Goal: Task Accomplishment & Management: Manage account settings

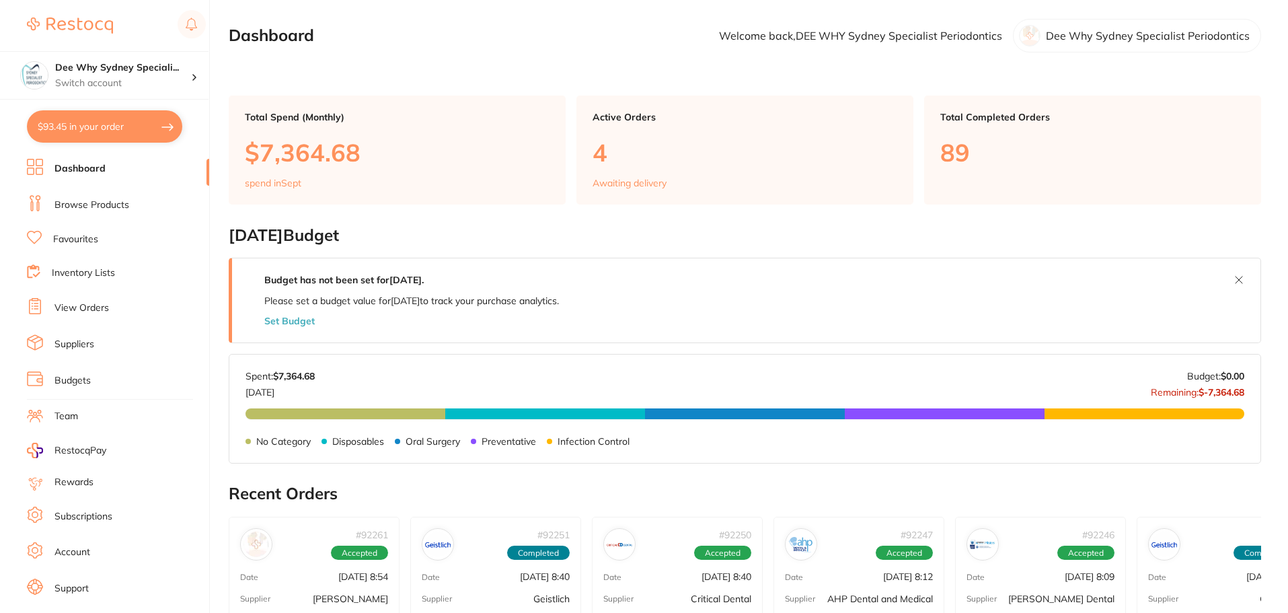
click at [146, 126] on button "$93.45 in your order" at bounding box center [104, 126] width 155 height 32
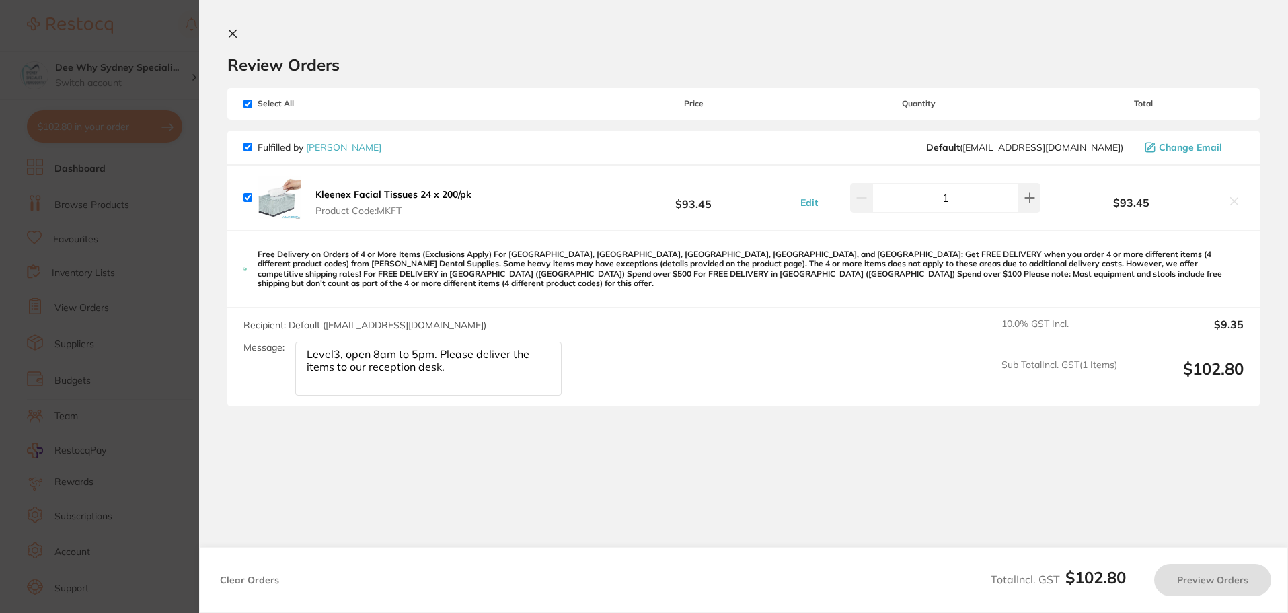
checkbox input "true"
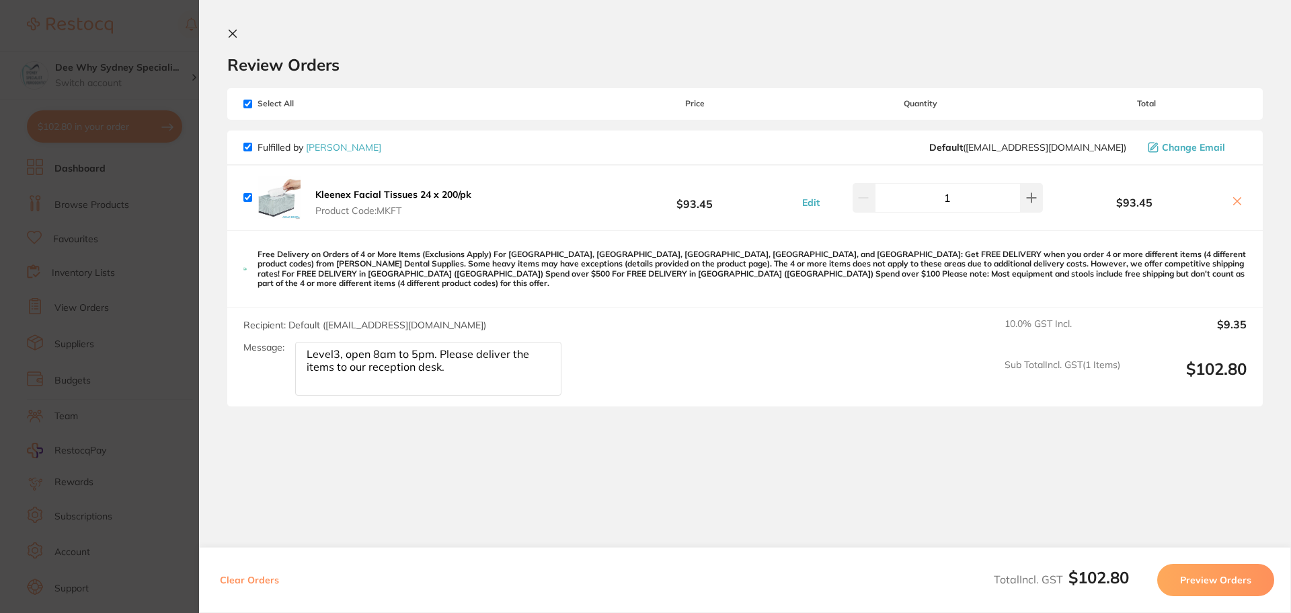
click at [231, 30] on icon at bounding box center [232, 33] width 11 height 11
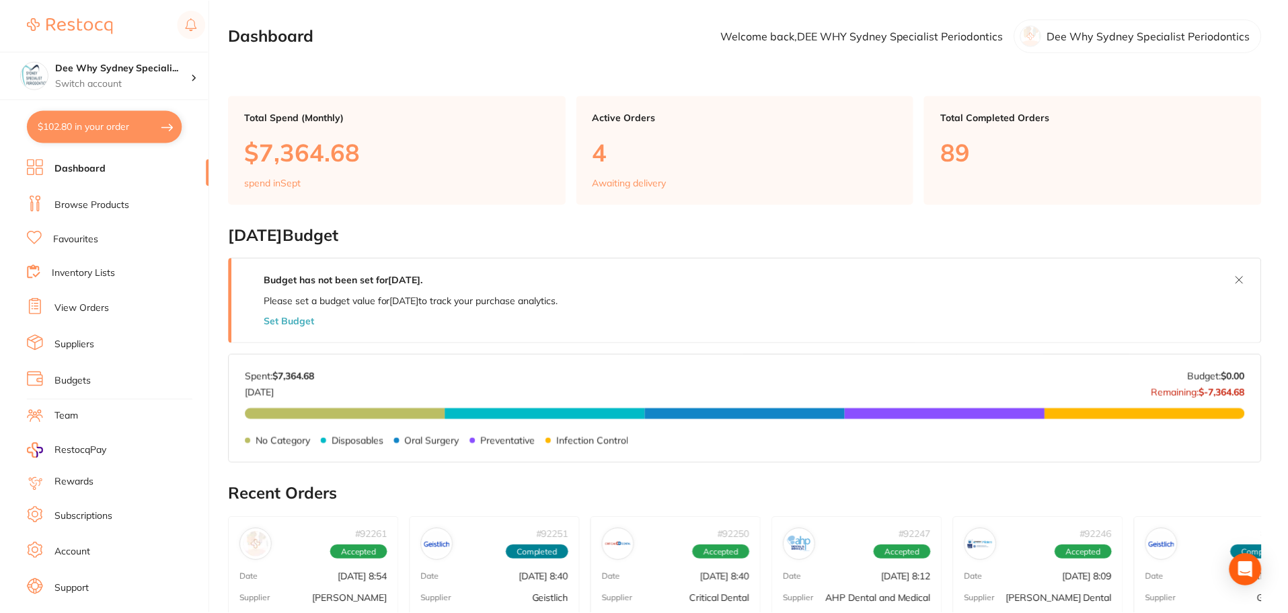
scroll to position [4, 0]
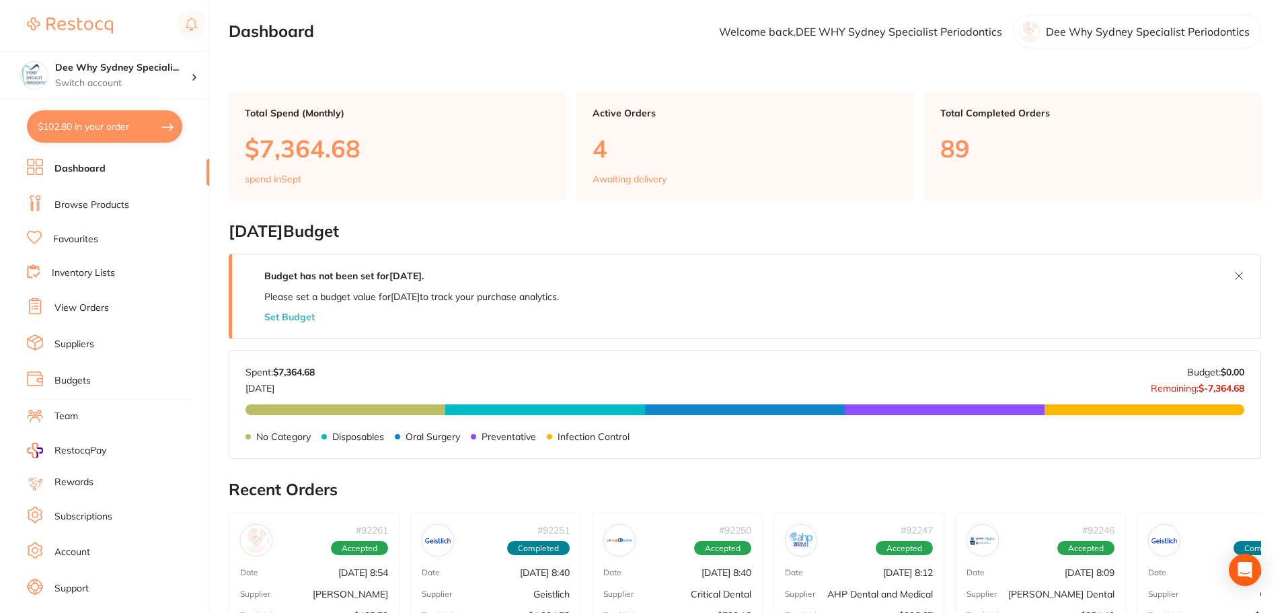
click at [82, 204] on link "Browse Products" at bounding box center [91, 204] width 75 height 13
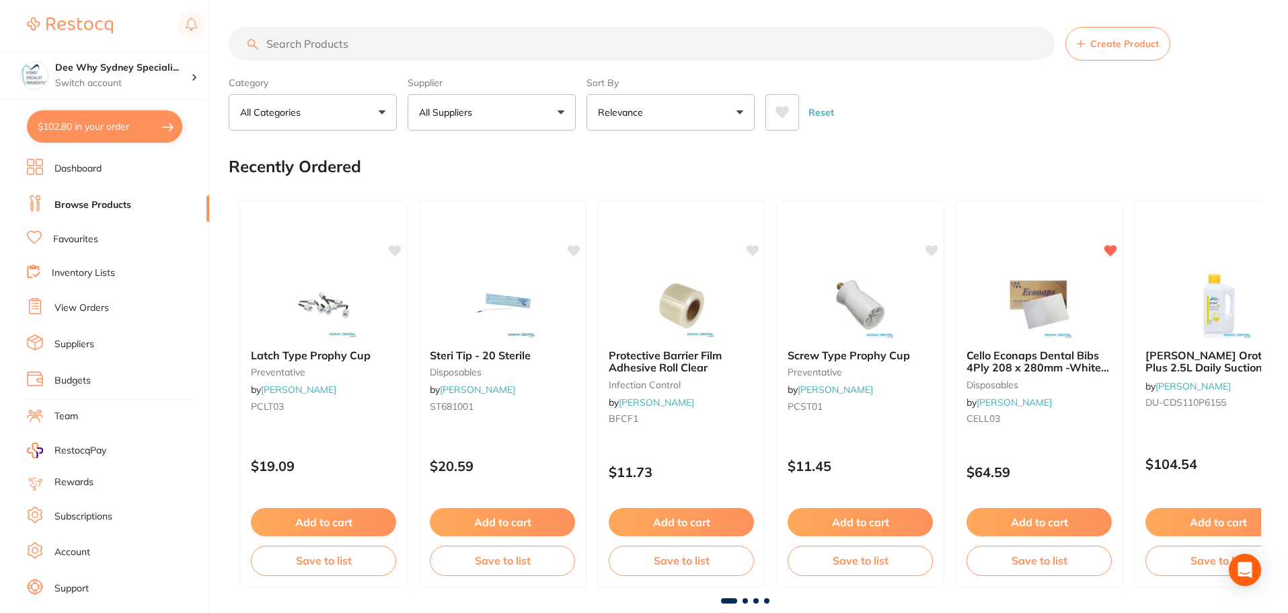
click at [348, 52] on input "search" at bounding box center [642, 44] width 826 height 34
type input "pcp106"
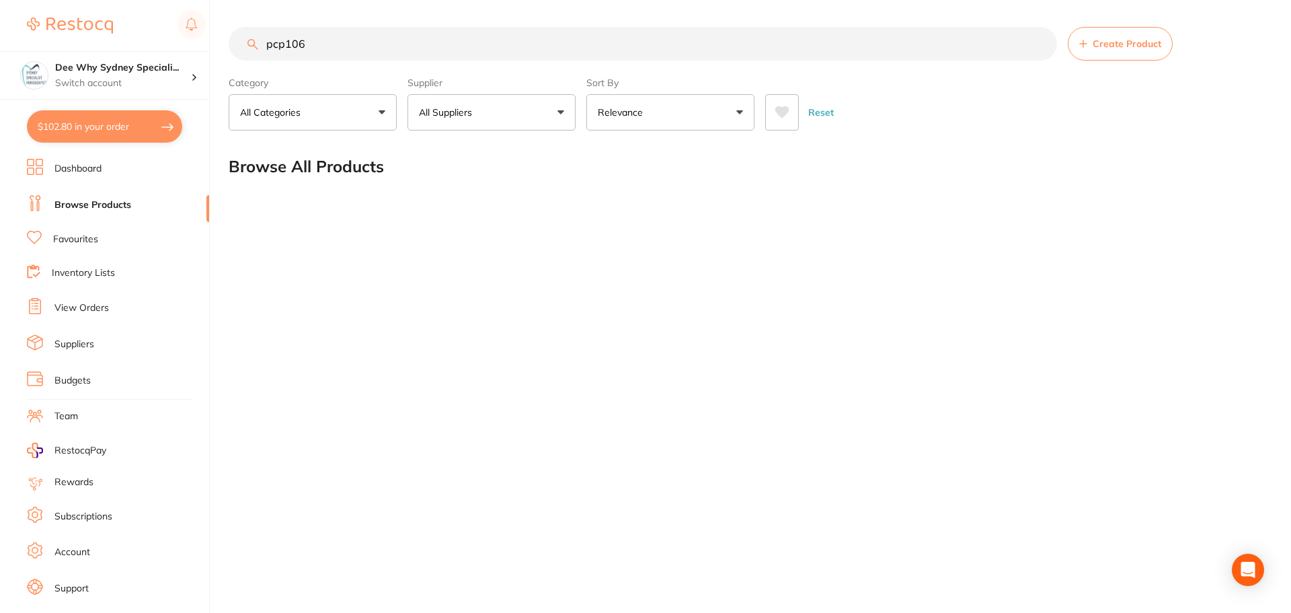
click at [88, 169] on link "Dashboard" at bounding box center [77, 168] width 47 height 13
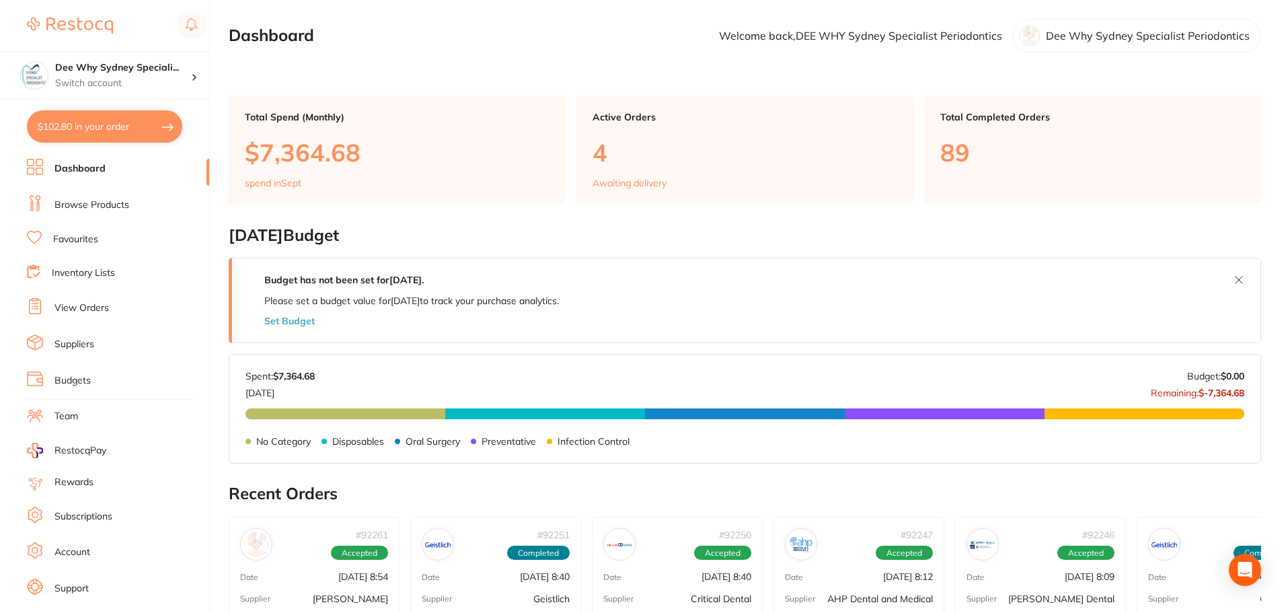
click at [77, 313] on link "View Orders" at bounding box center [81, 307] width 54 height 13
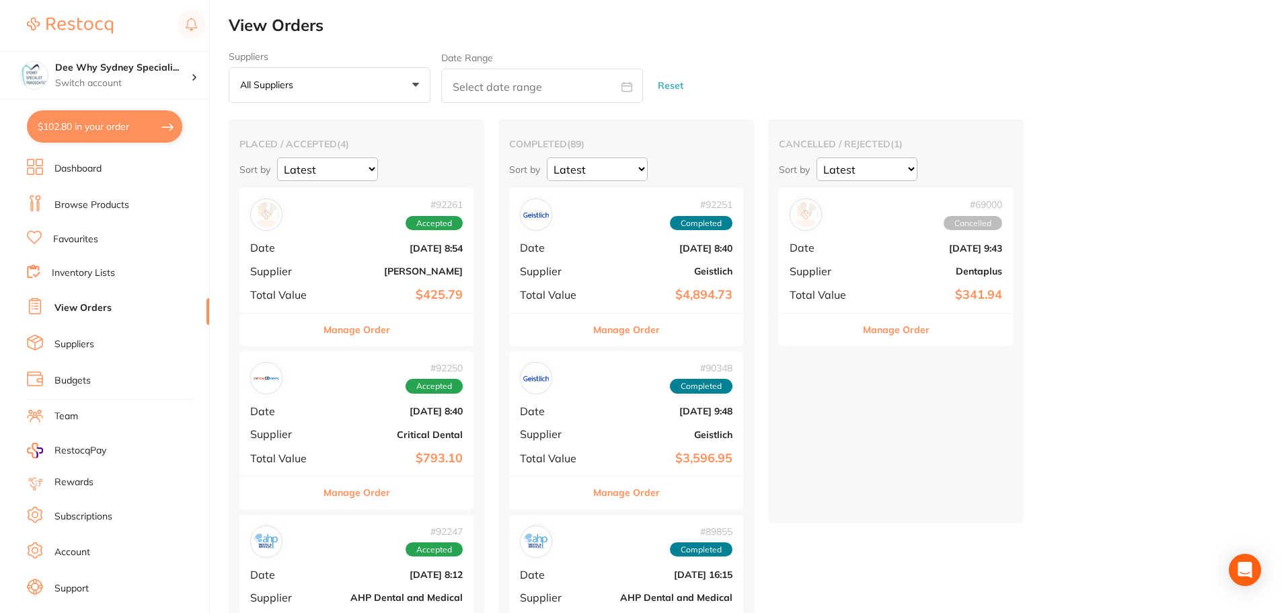
click at [324, 271] on div "# 92261 Accepted Date [DATE] 8:54 Supplier [PERSON_NAME] Total Value $425.79" at bounding box center [356, 250] width 234 height 124
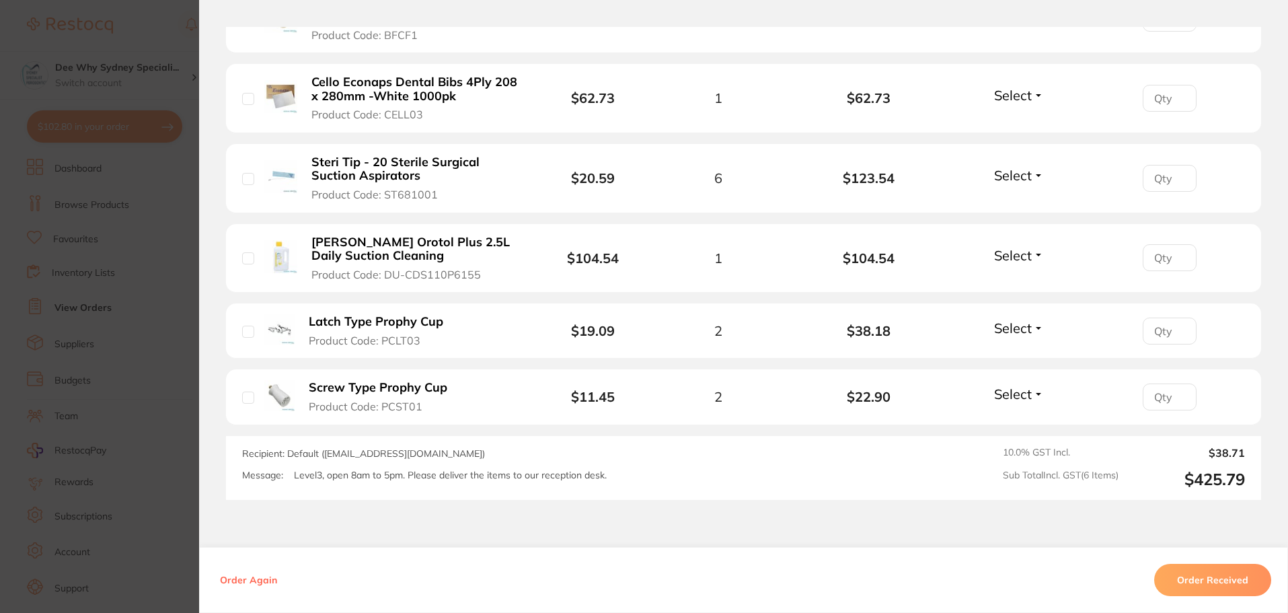
scroll to position [508, 0]
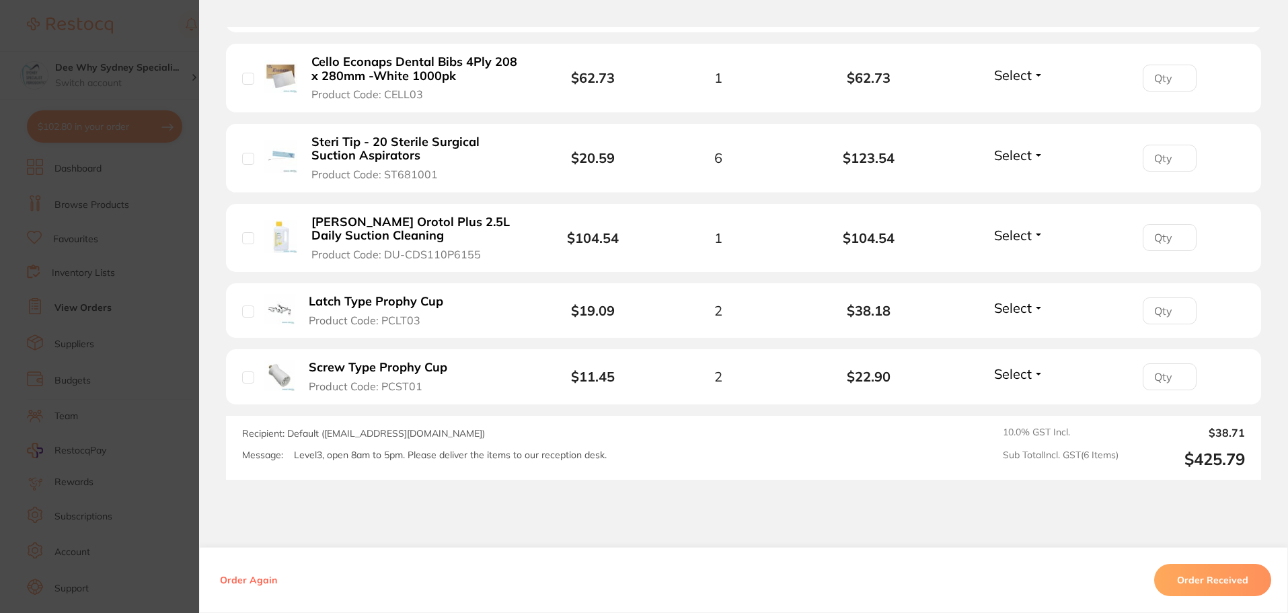
click at [1208, 580] on button "Order Received" at bounding box center [1212, 580] width 117 height 32
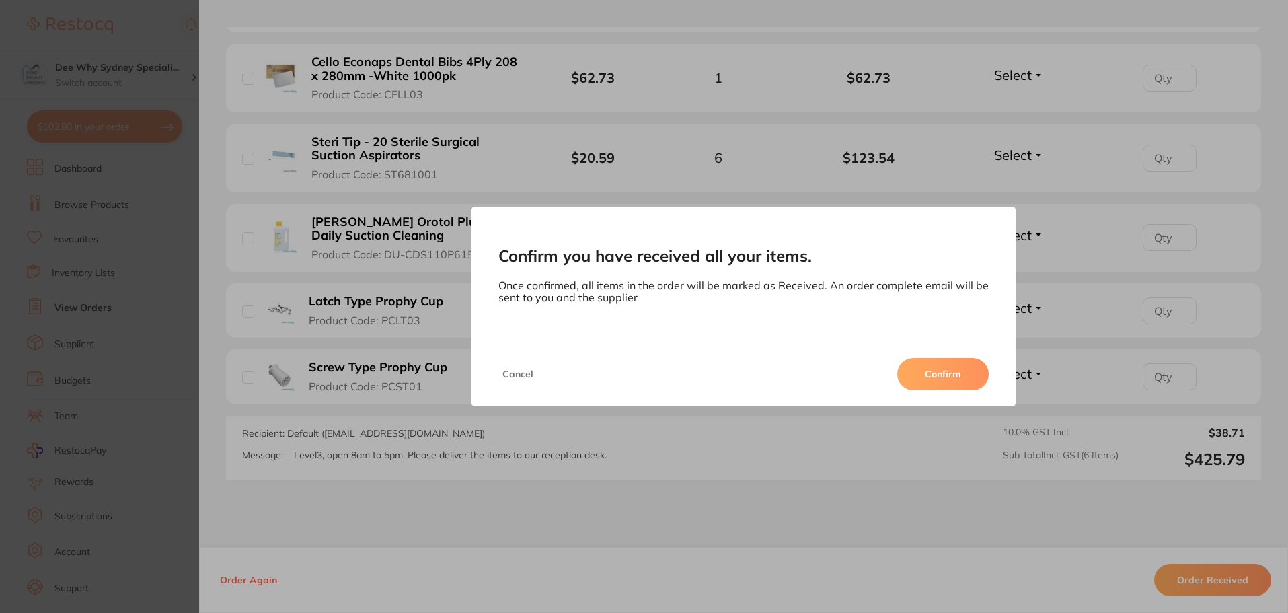
click at [927, 371] on button "Confirm" at bounding box center [942, 374] width 91 height 32
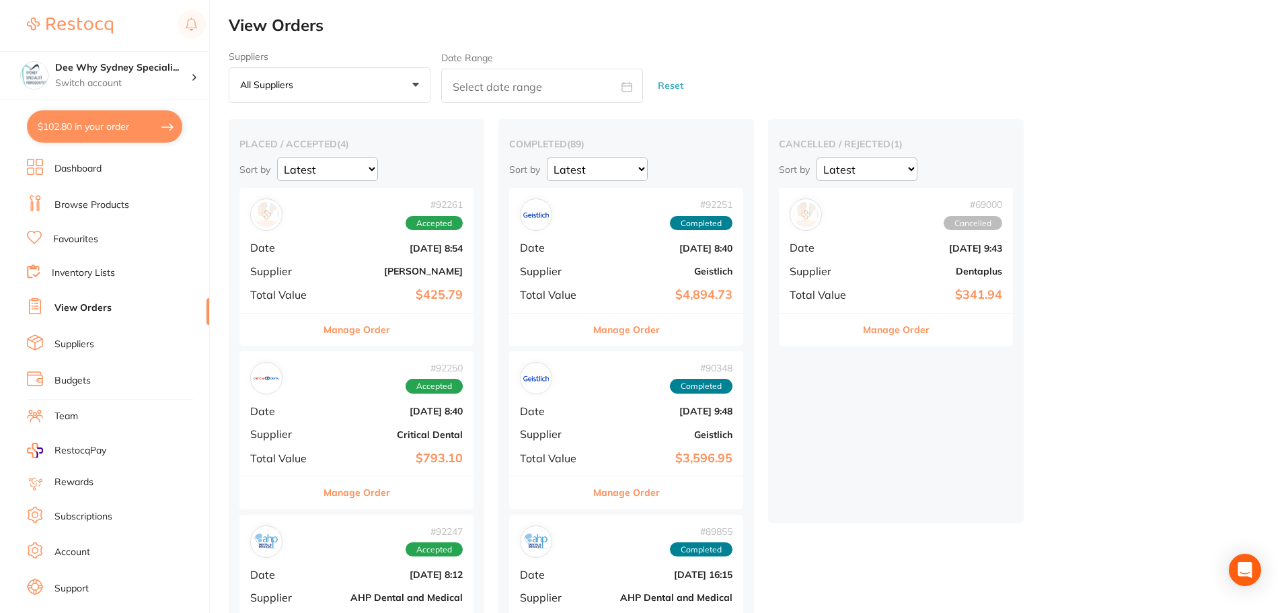
click at [336, 403] on div "# 92250 Accepted Date [DATE] 8:40 Supplier Critical Dental Total Value $793.10" at bounding box center [356, 413] width 234 height 124
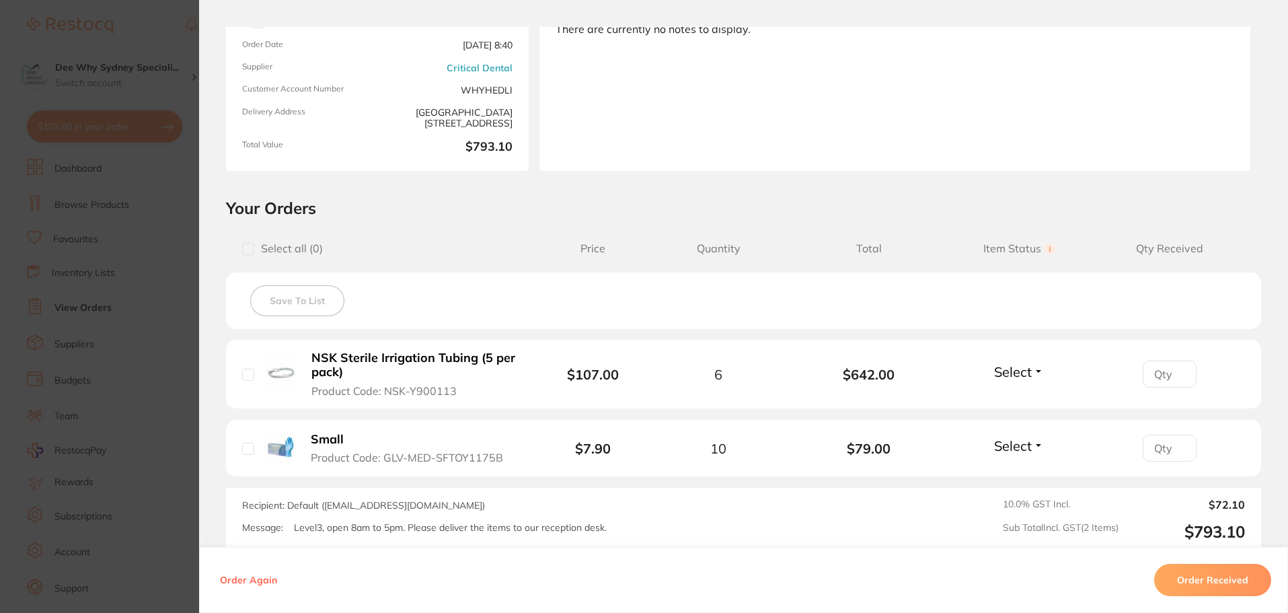
scroll to position [269, 0]
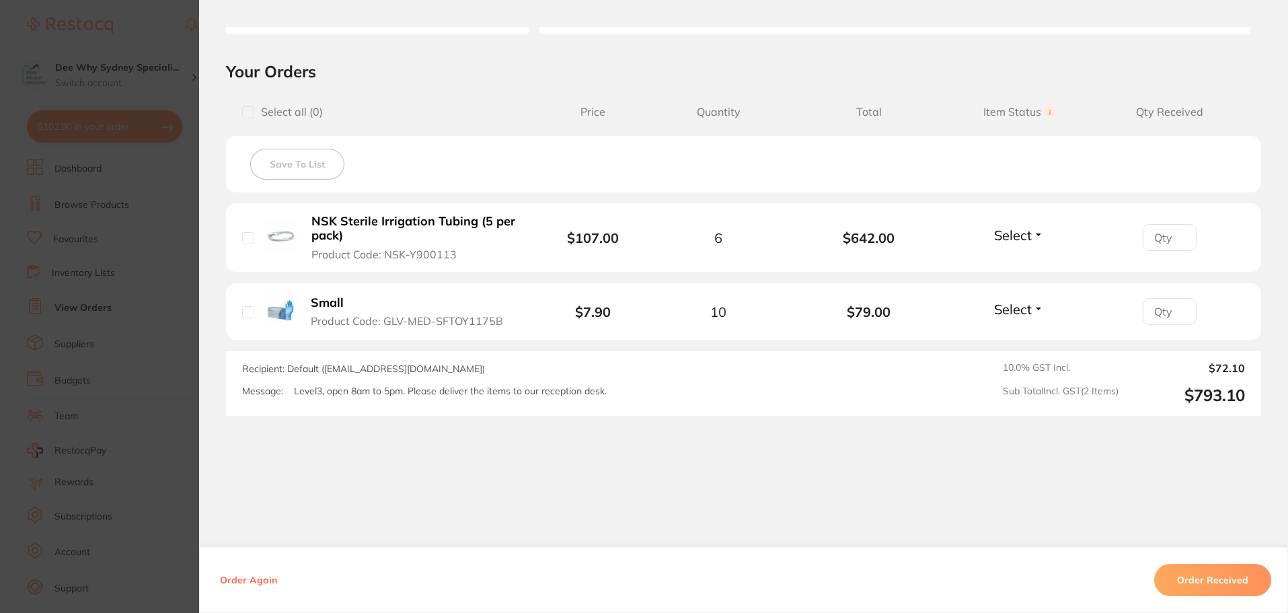
click at [1174, 594] on button "Order Received" at bounding box center [1212, 580] width 117 height 32
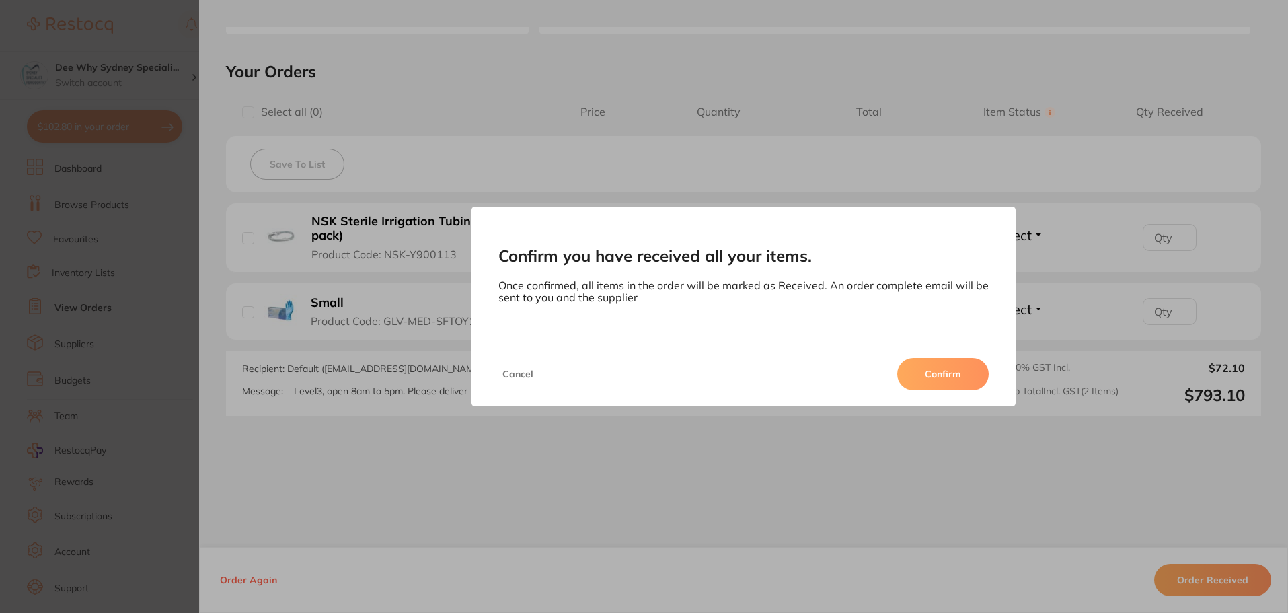
drag, startPoint x: 926, startPoint y: 381, endPoint x: 912, endPoint y: 380, distance: 14.1
click at [927, 380] on button "Confirm" at bounding box center [942, 374] width 91 height 32
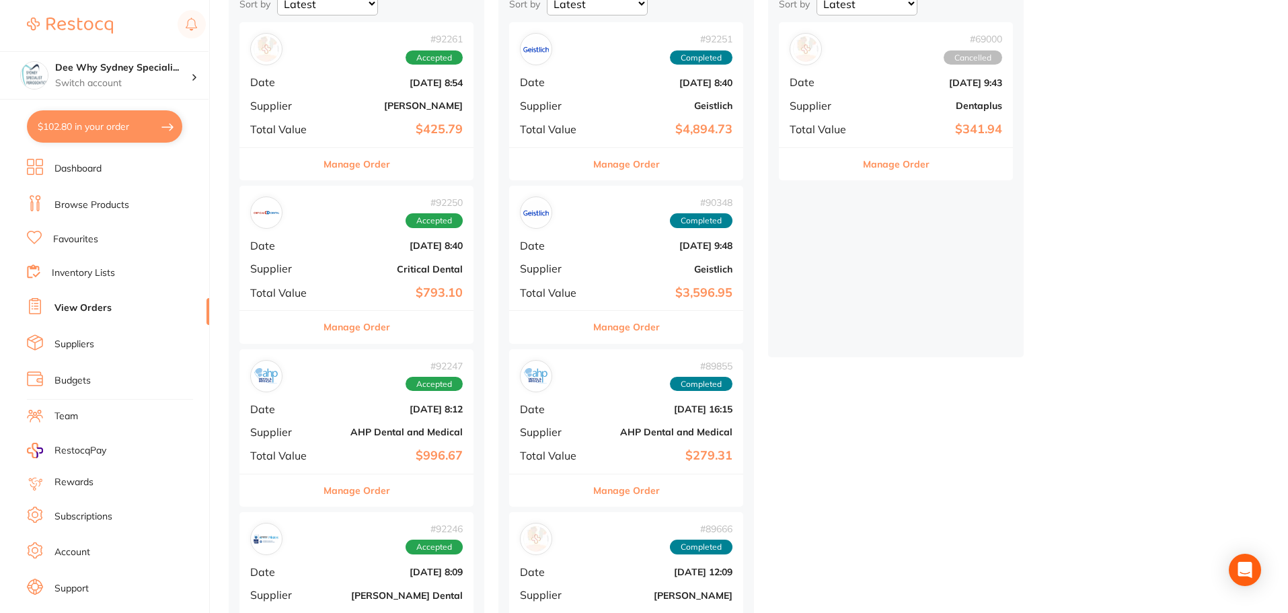
scroll to position [269, 0]
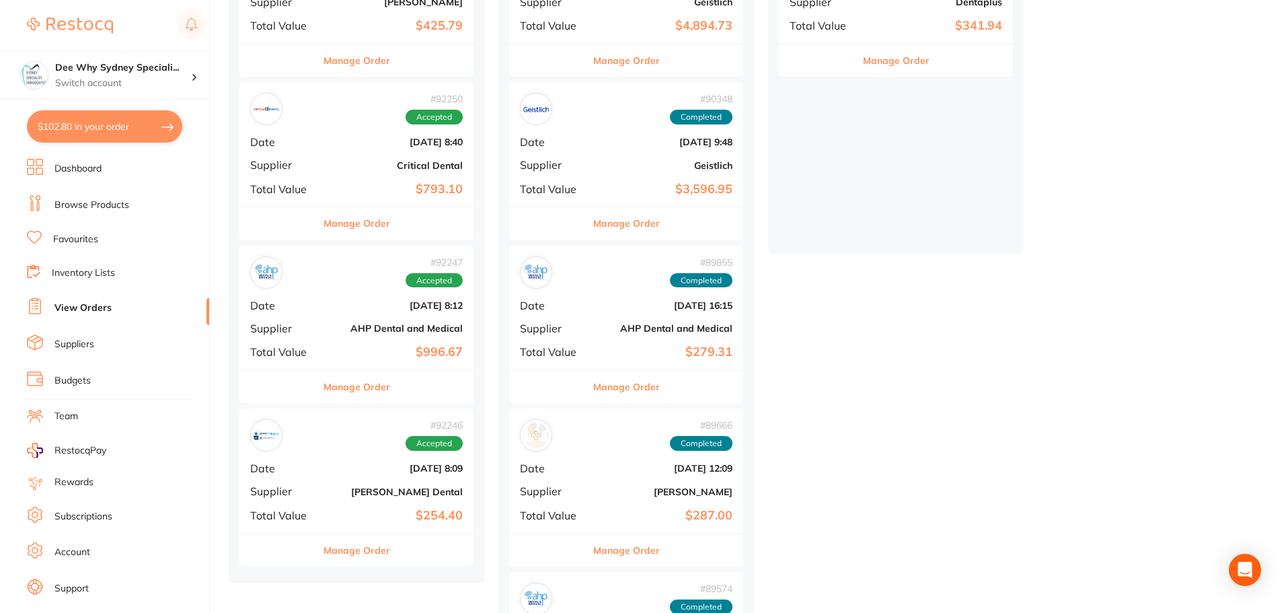
click at [313, 315] on div "# 92247 Accepted Date [DATE] 8:12 Supplier AHP Dental and Medical Total Value $…" at bounding box center [356, 307] width 234 height 124
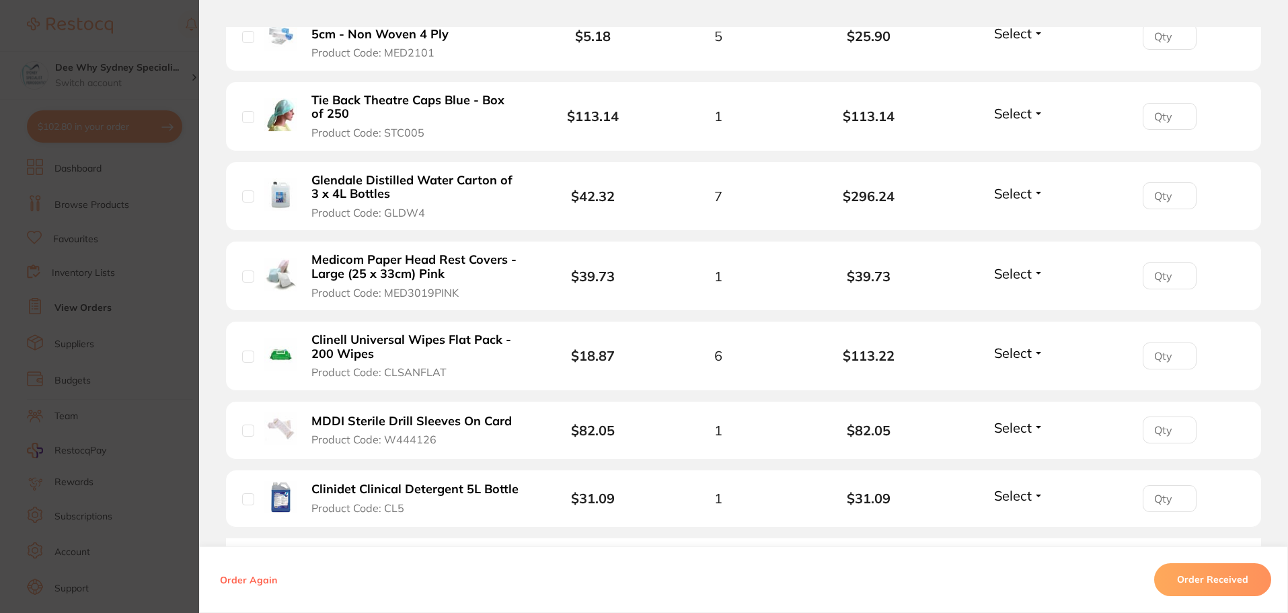
scroll to position [740, 0]
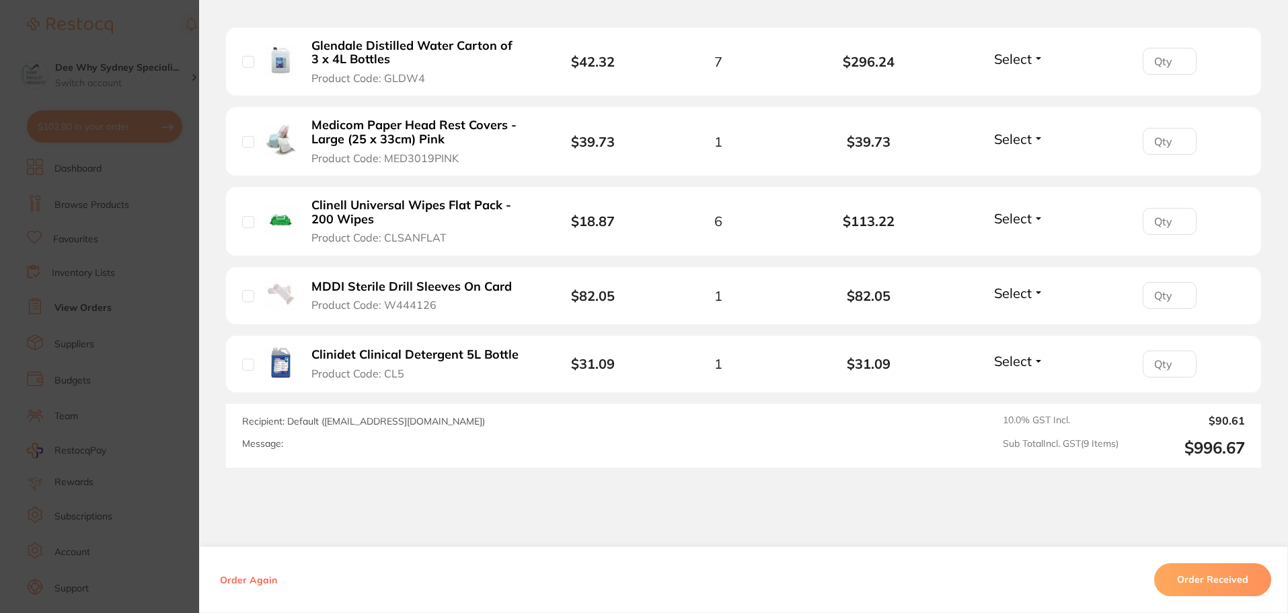
click at [1203, 576] on button "Order Received" at bounding box center [1212, 580] width 117 height 32
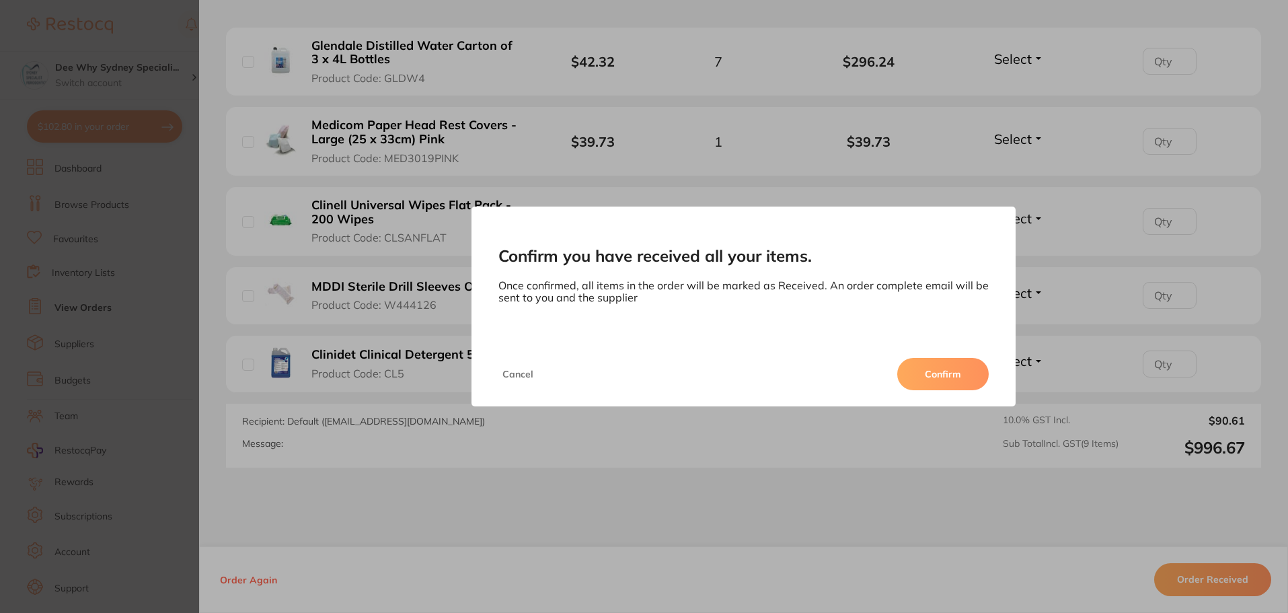
click at [906, 385] on button "Confirm" at bounding box center [942, 374] width 91 height 32
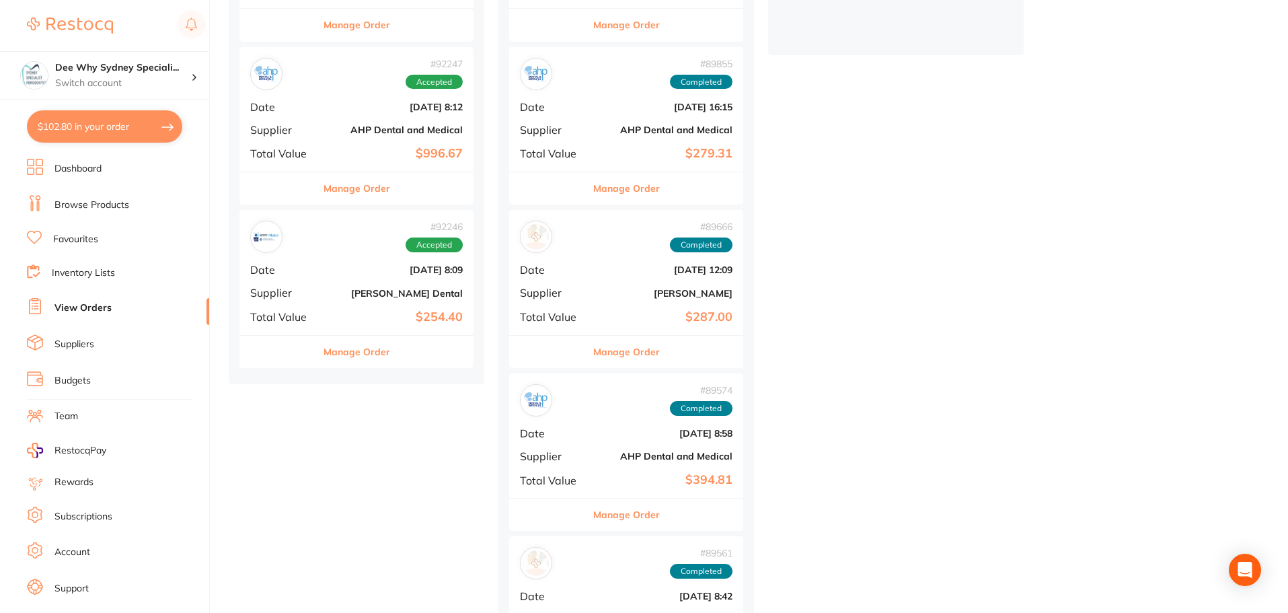
scroll to position [538, 0]
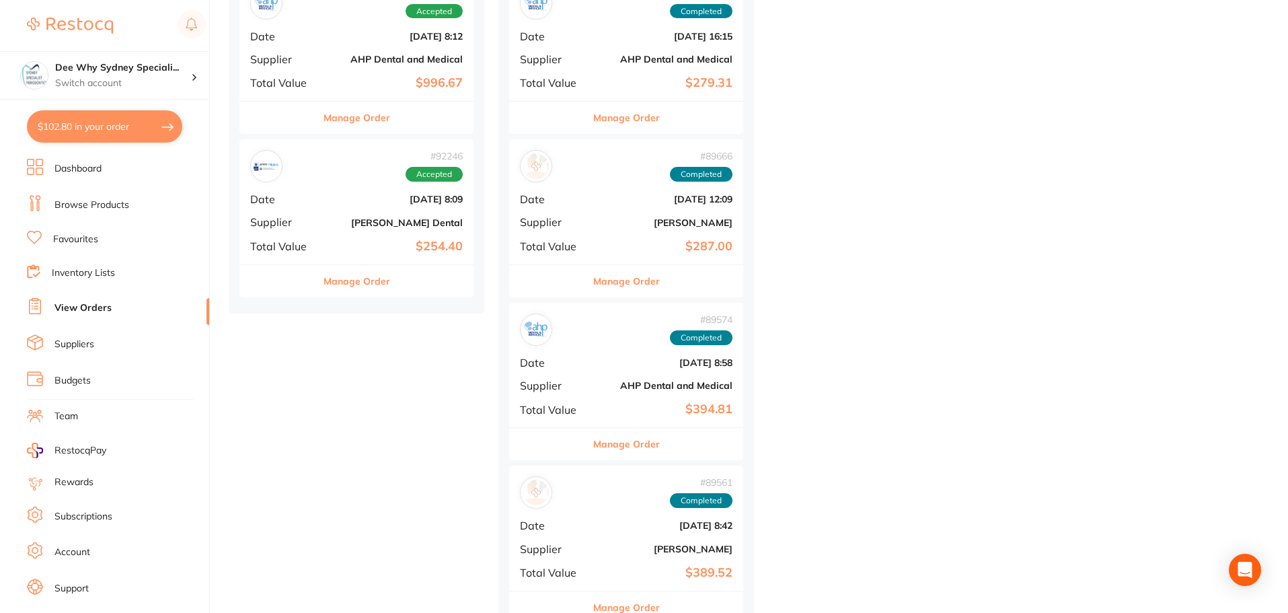
click at [323, 210] on div "# 92246 Accepted Date [DATE] 8:09 Supplier [PERSON_NAME] Dental Total Value $25…" at bounding box center [356, 201] width 234 height 124
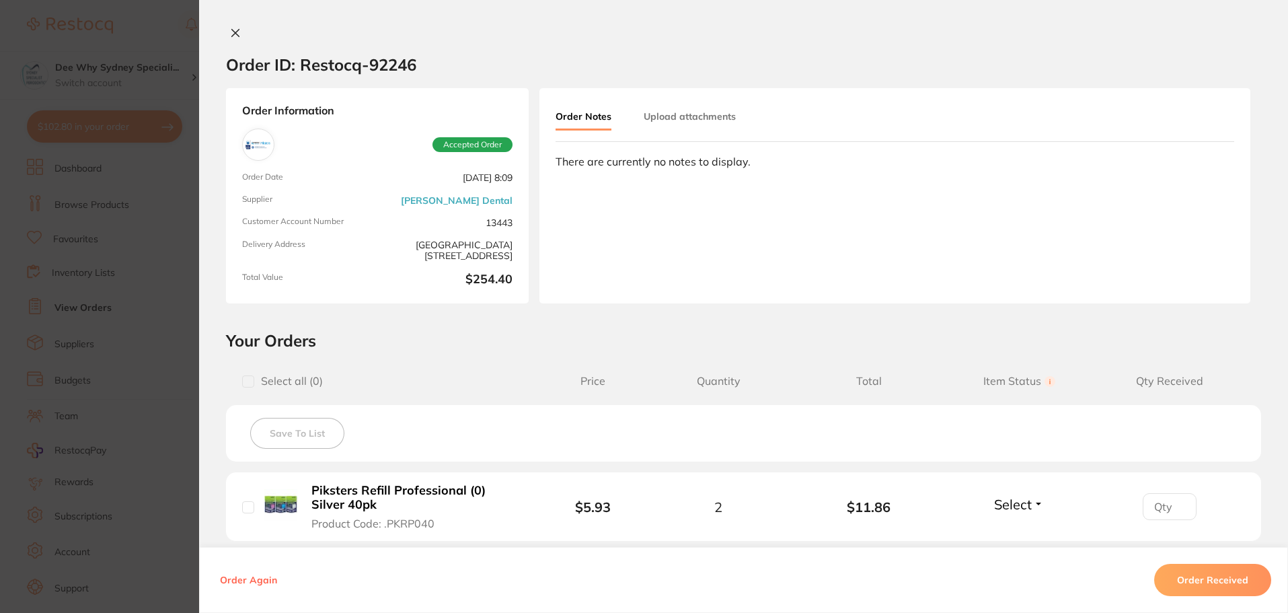
click at [230, 38] on icon at bounding box center [235, 33] width 11 height 11
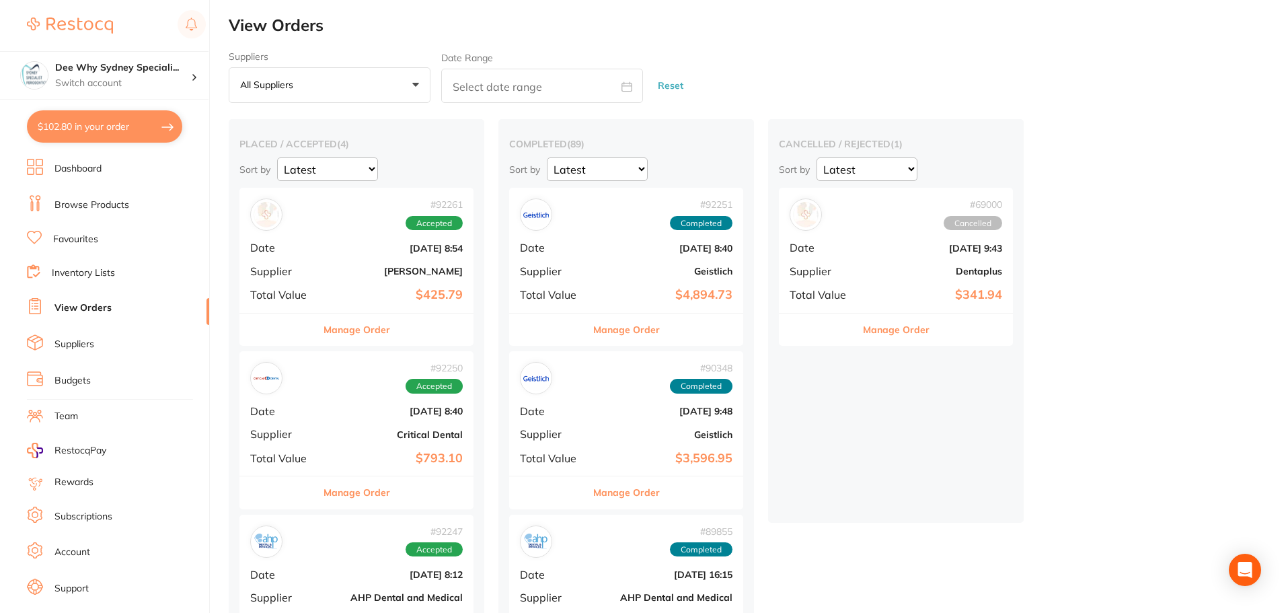
click at [100, 160] on li "Dashboard" at bounding box center [118, 169] width 182 height 20
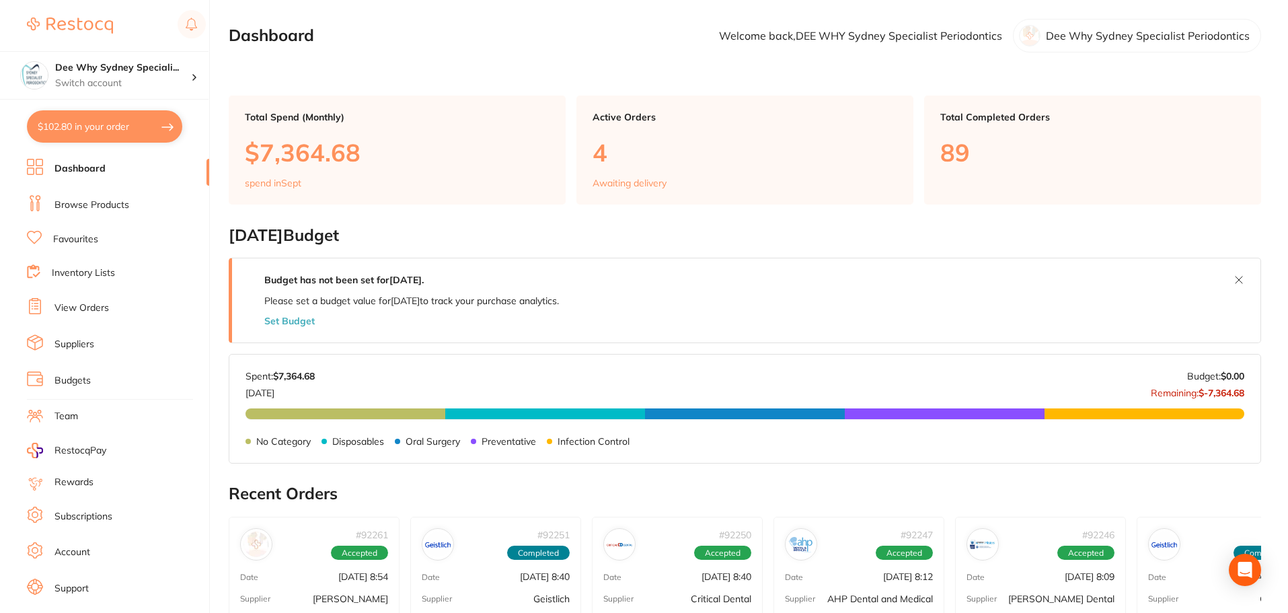
click at [100, 128] on button "$102.80 in your order" at bounding box center [104, 126] width 155 height 32
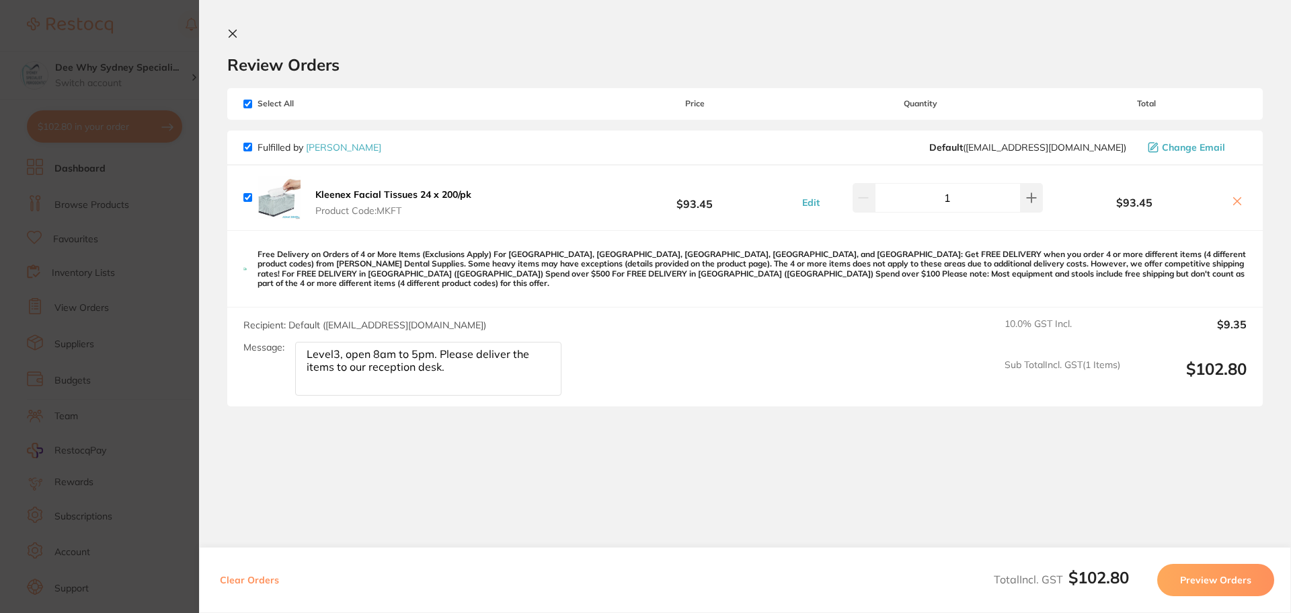
click at [232, 35] on icon at bounding box center [232, 33] width 7 height 7
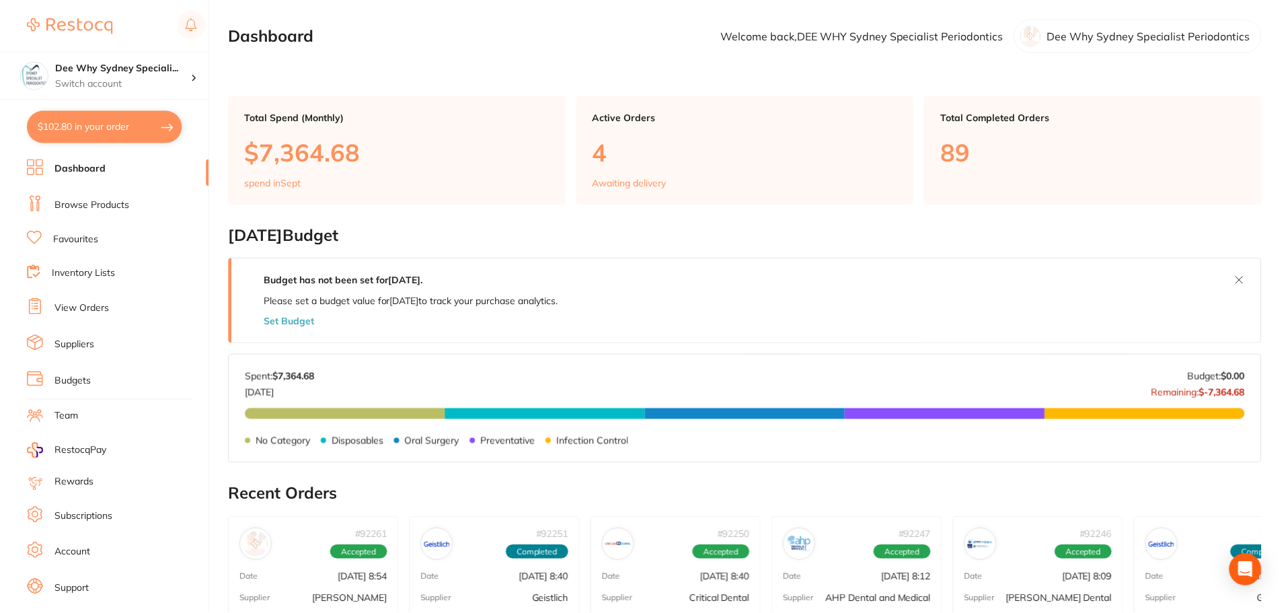
scroll to position [1, 0]
